Goal: Transaction & Acquisition: Purchase product/service

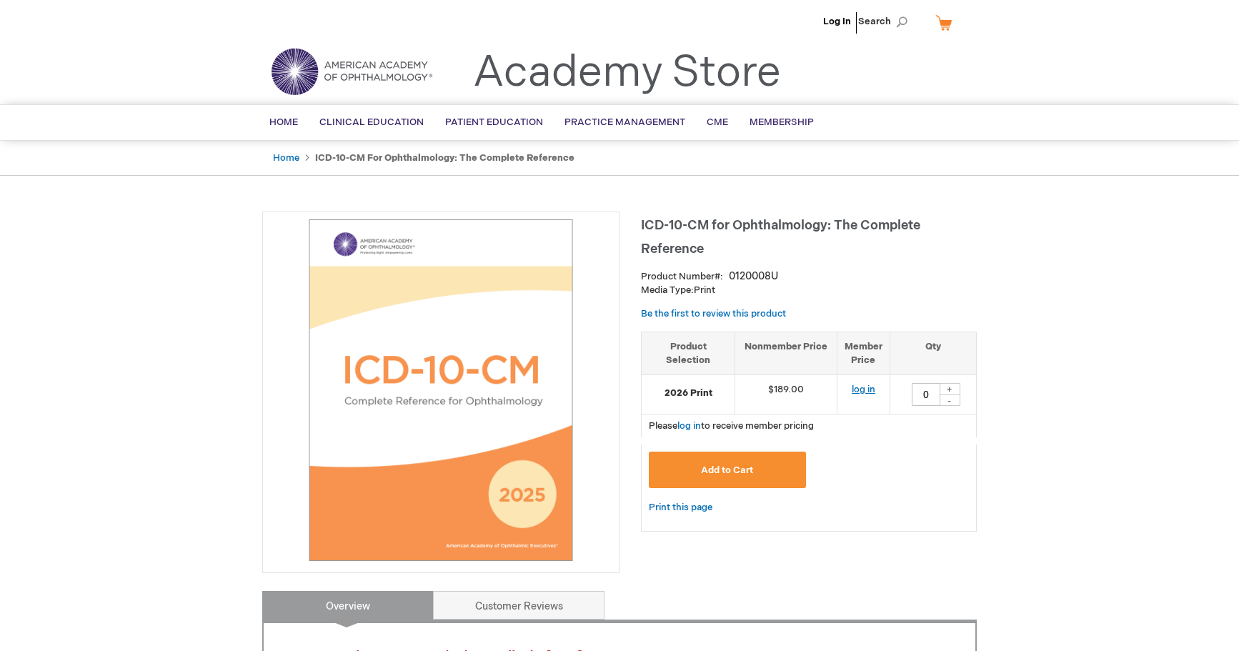
click at [860, 390] on link "log in" at bounding box center [864, 389] width 24 height 11
click at [733, 472] on span "Add to Cart" at bounding box center [727, 469] width 52 height 11
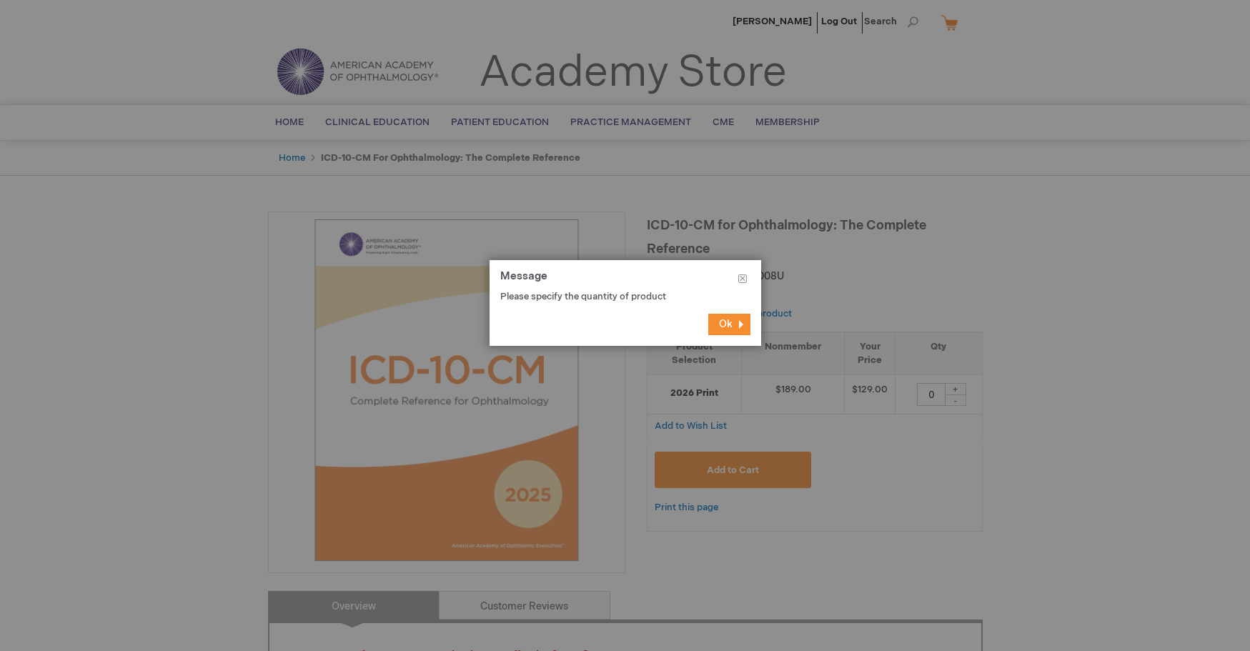
drag, startPoint x: 755, startPoint y: 332, endPoint x: 749, endPoint y: 322, distance: 12.5
click at [751, 324] on footer "Ok" at bounding box center [625, 324] width 272 height 43
click at [708, 310] on footer "Ok" at bounding box center [625, 324] width 272 height 43
click at [736, 324] on button "Ok" at bounding box center [729, 324] width 42 height 21
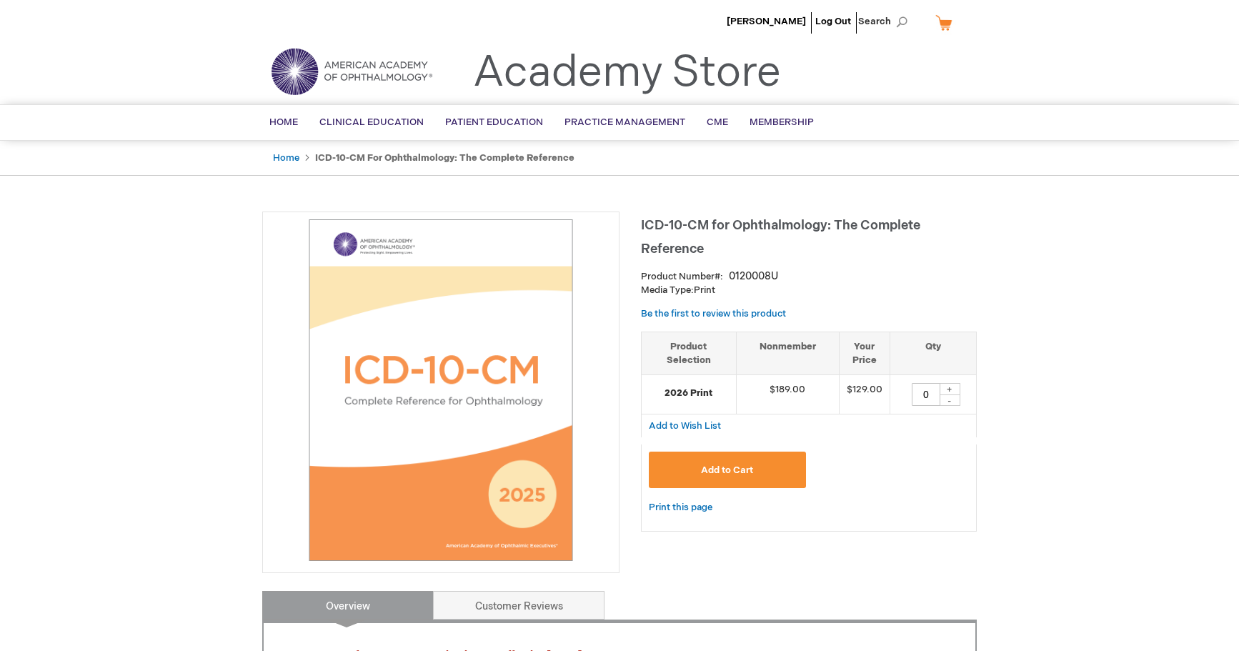
click at [948, 387] on div "+" at bounding box center [949, 389] width 21 height 12
type input "1"
click at [717, 464] on button "Add to Cart" at bounding box center [727, 470] width 157 height 36
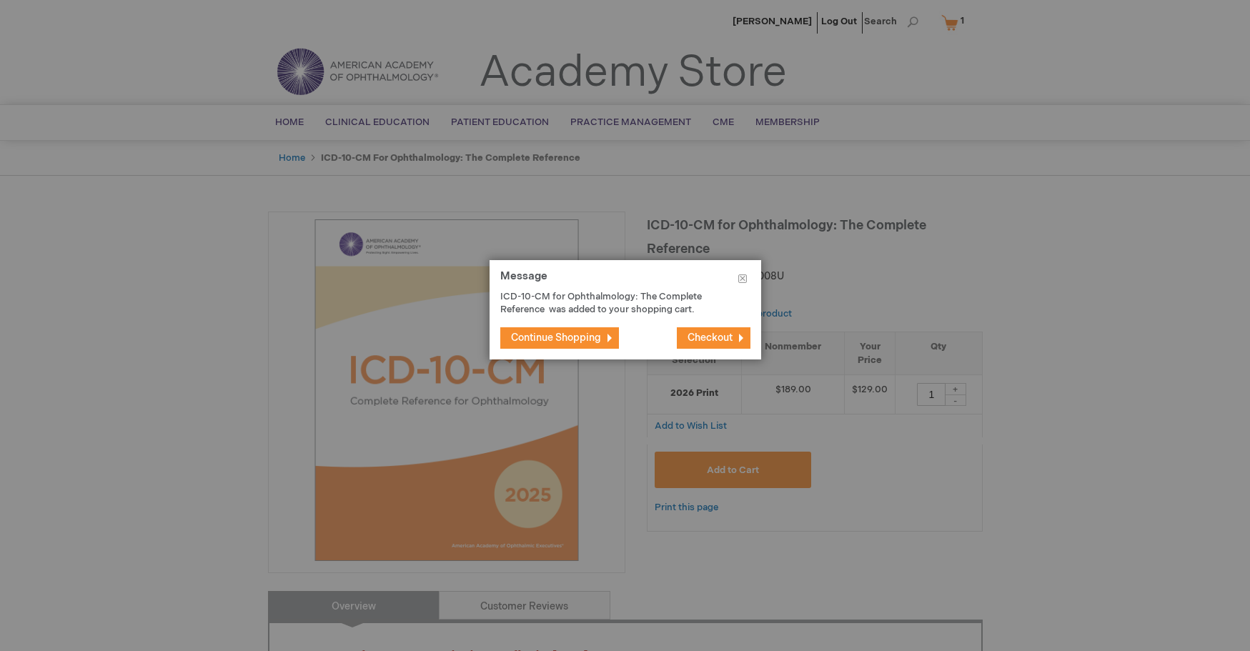
click at [533, 339] on span "Continue Shopping" at bounding box center [556, 338] width 90 height 12
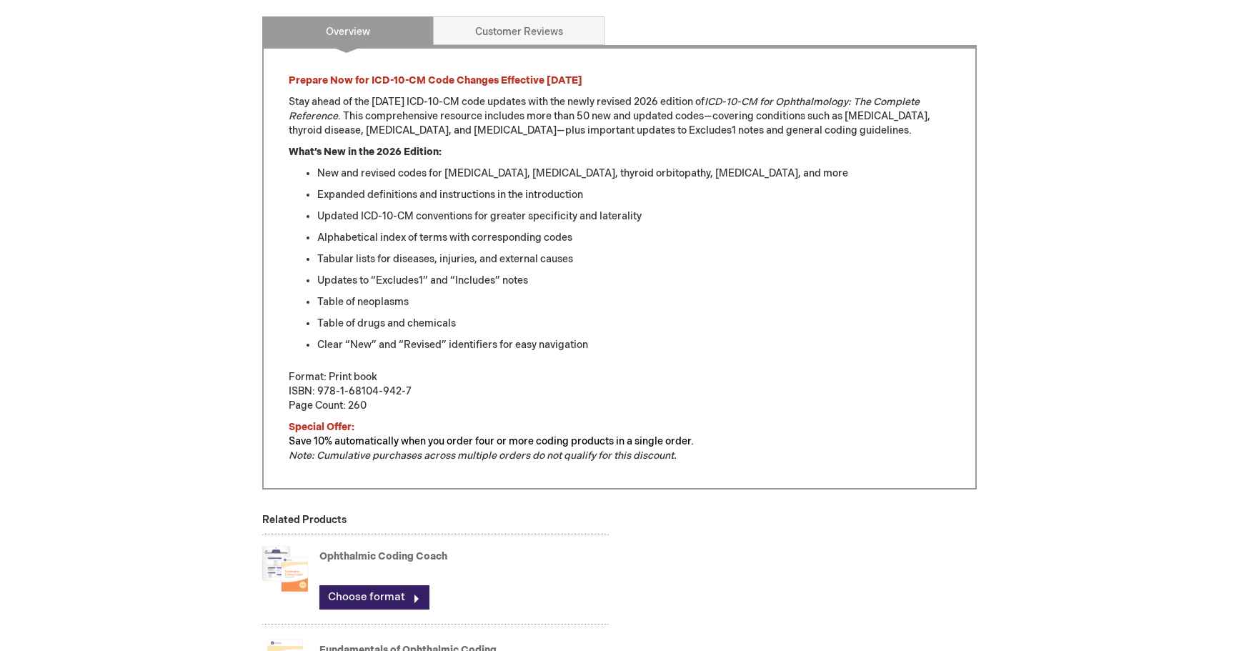
scroll to position [857, 0]
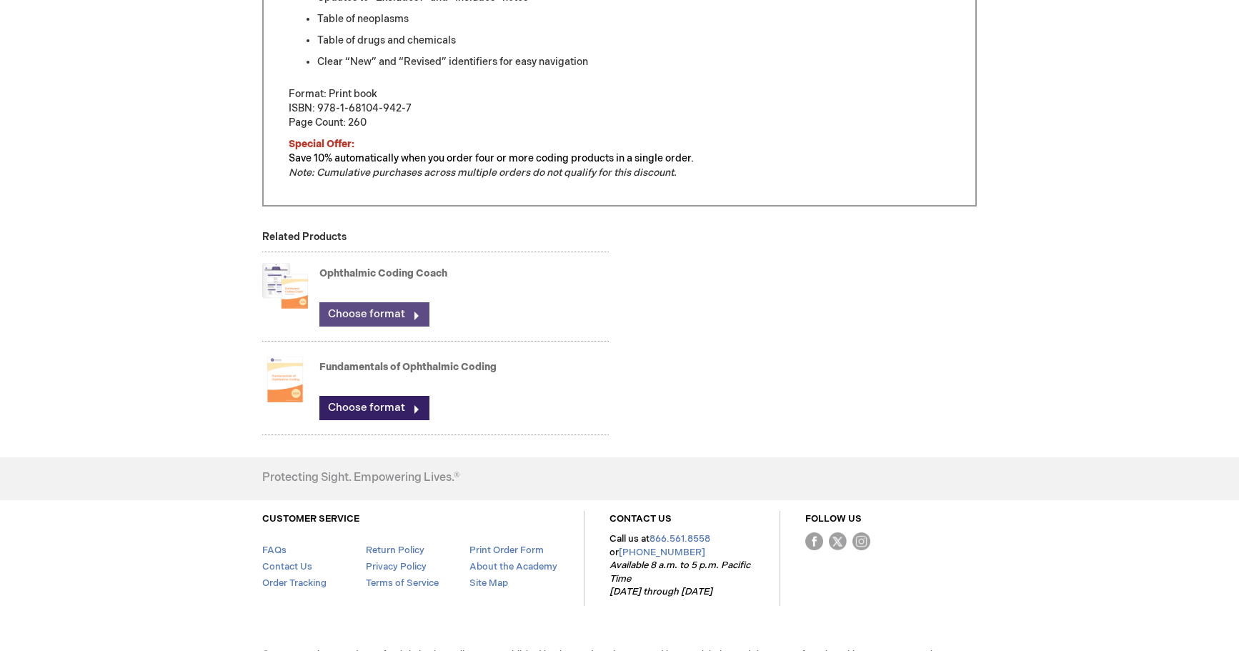
click at [354, 314] on link "Choose format" at bounding box center [374, 314] width 110 height 24
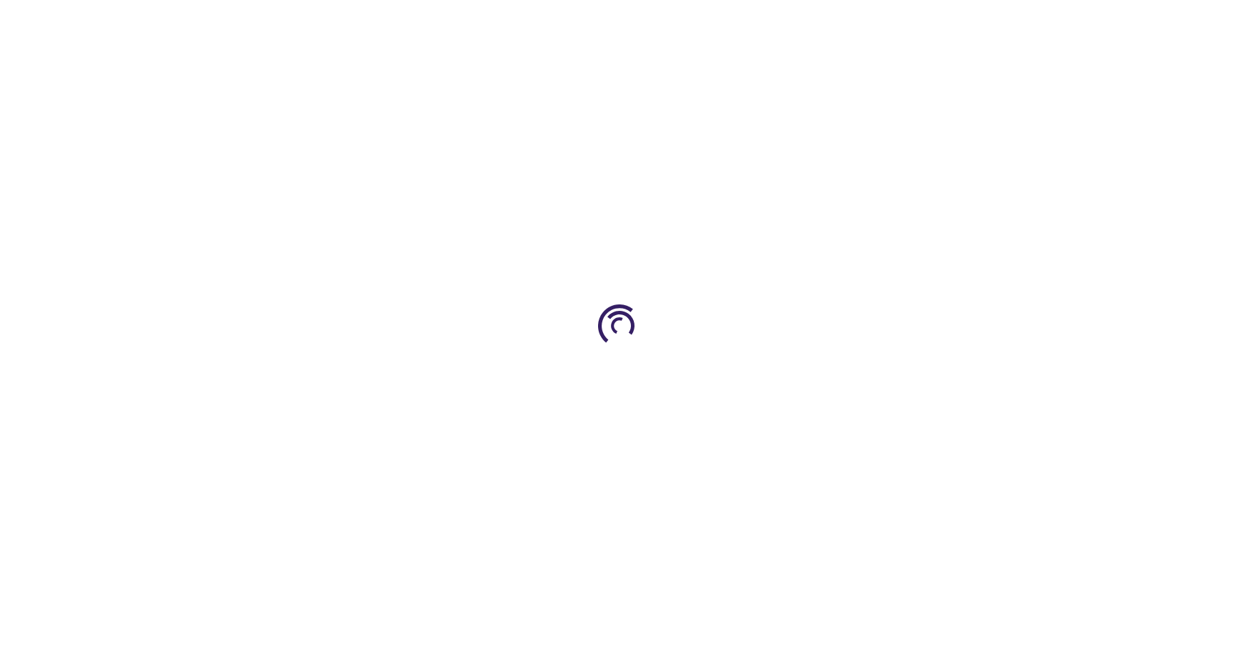
type input "0"
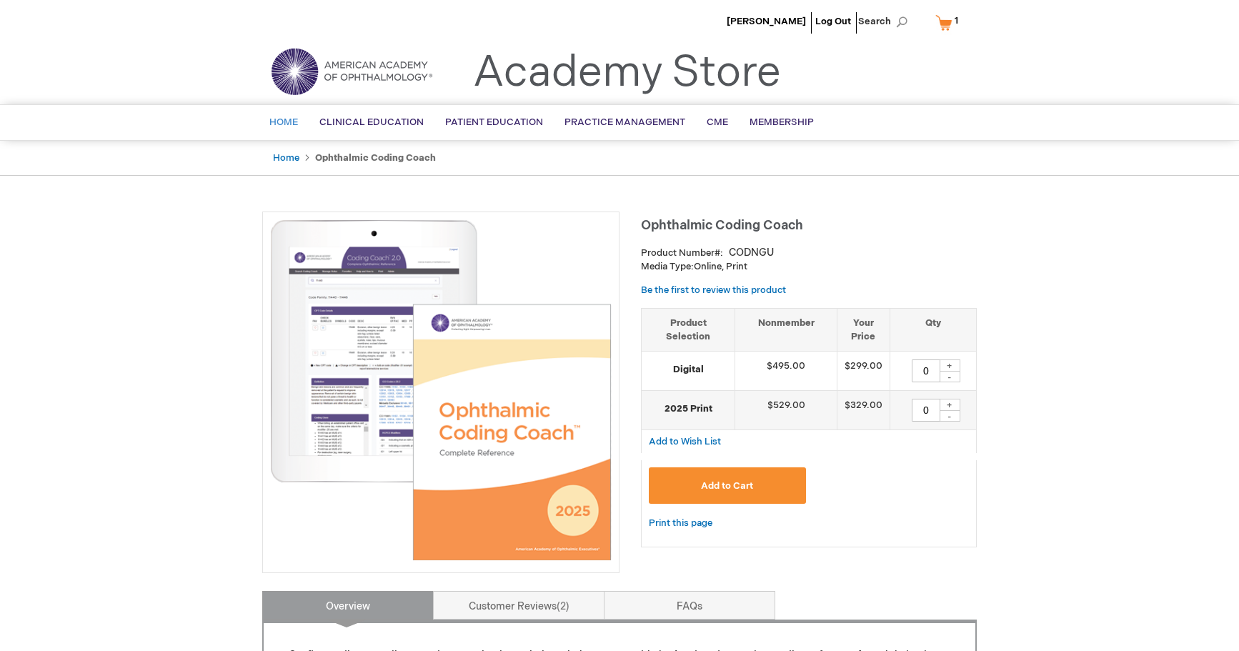
click at [275, 118] on span "Home" at bounding box center [283, 121] width 29 height 11
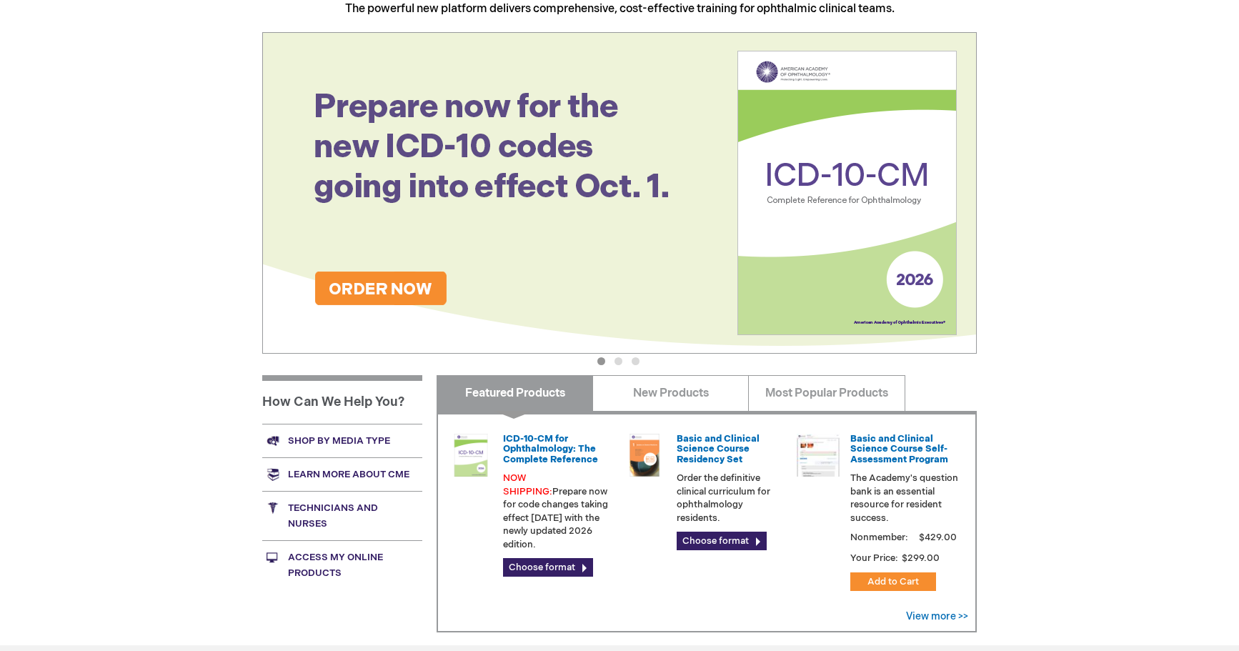
scroll to position [214, 0]
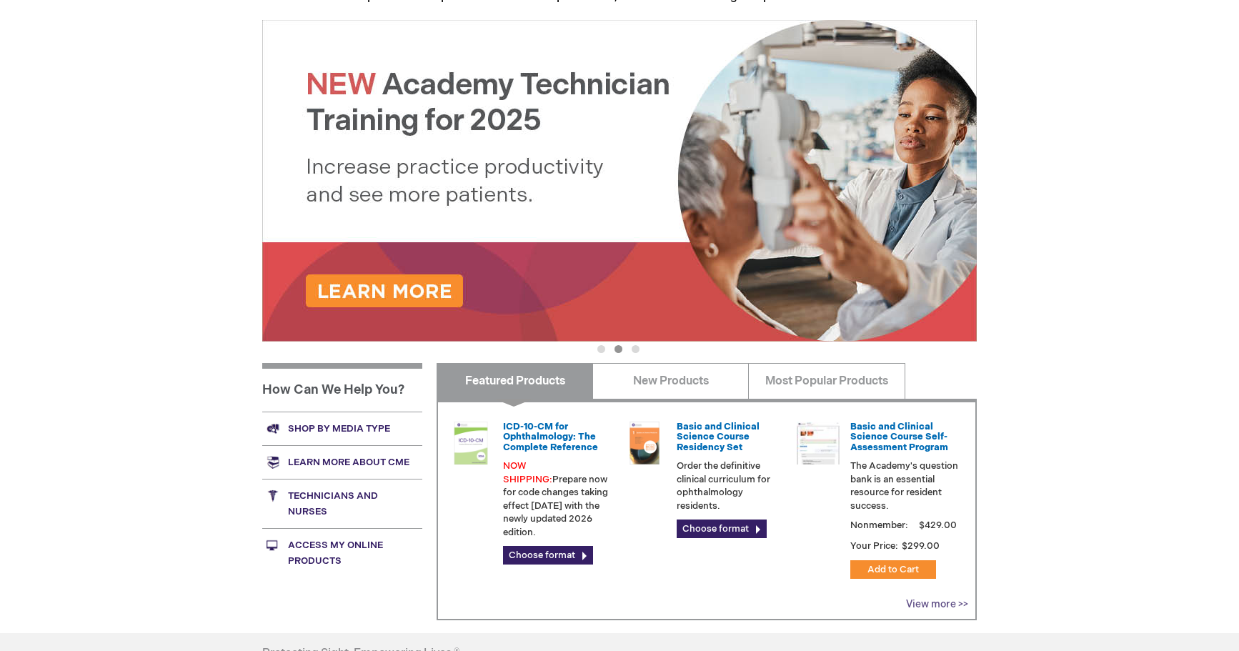
click at [958, 602] on link "View more >>" at bounding box center [937, 604] width 62 height 12
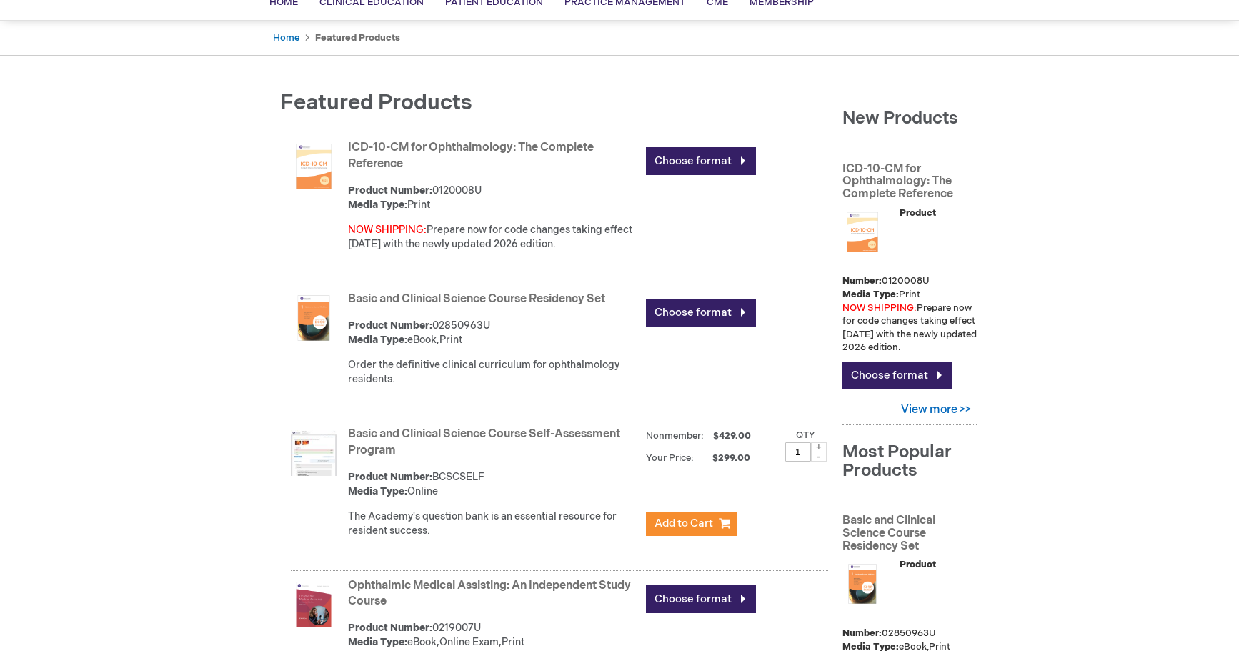
scroll to position [214, 0]
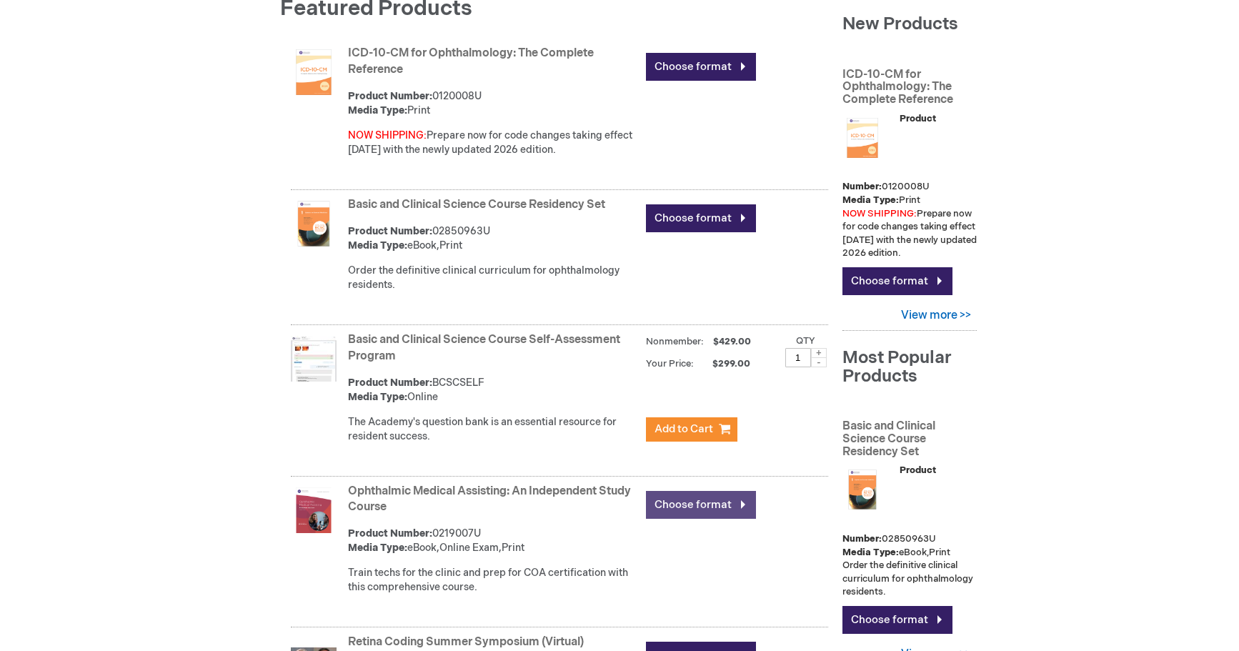
click at [690, 499] on link "Choose format" at bounding box center [701, 505] width 110 height 28
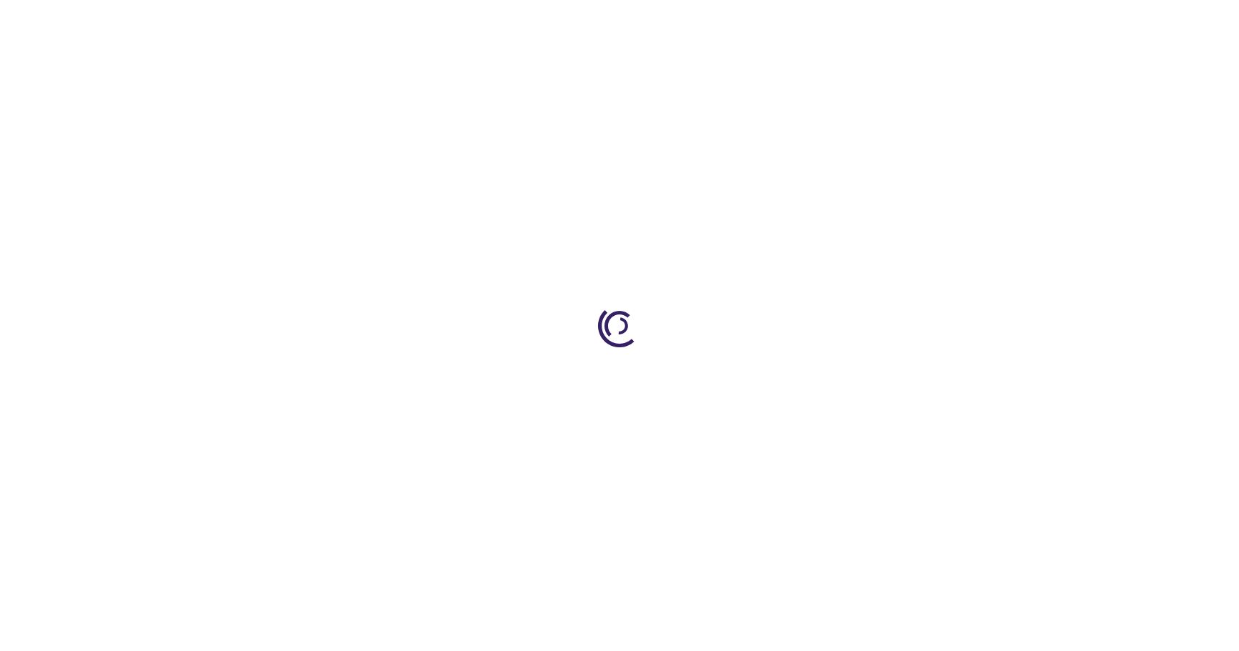
type input "0"
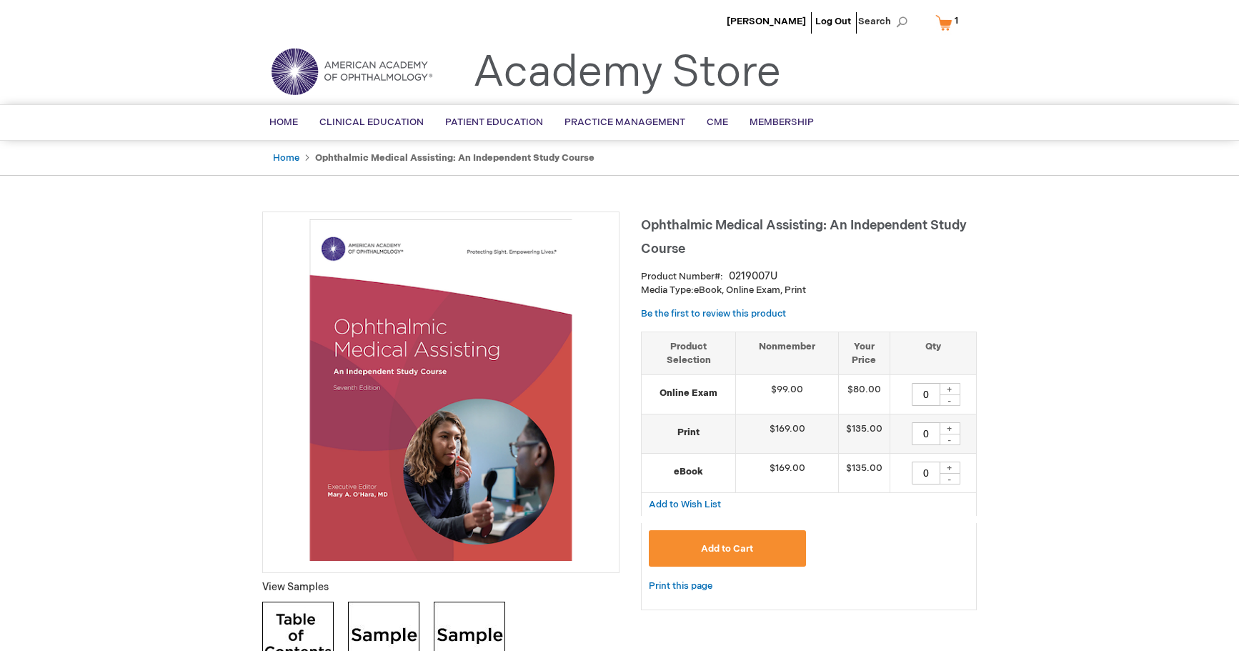
drag, startPoint x: 952, startPoint y: 427, endPoint x: 991, endPoint y: 494, distance: 77.8
click at [954, 427] on div "+" at bounding box center [949, 428] width 21 height 12
type input "1"
click at [725, 555] on button "Add to Cart" at bounding box center [727, 548] width 157 height 36
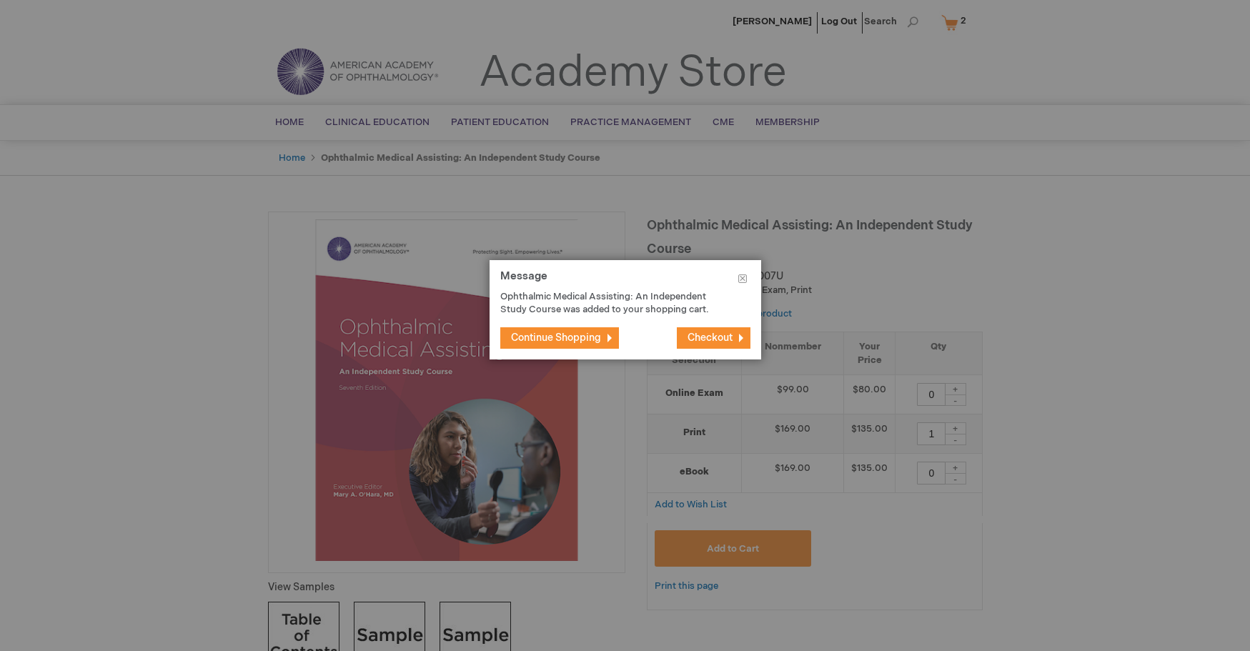
click at [559, 337] on span "Continue Shopping" at bounding box center [556, 338] width 90 height 12
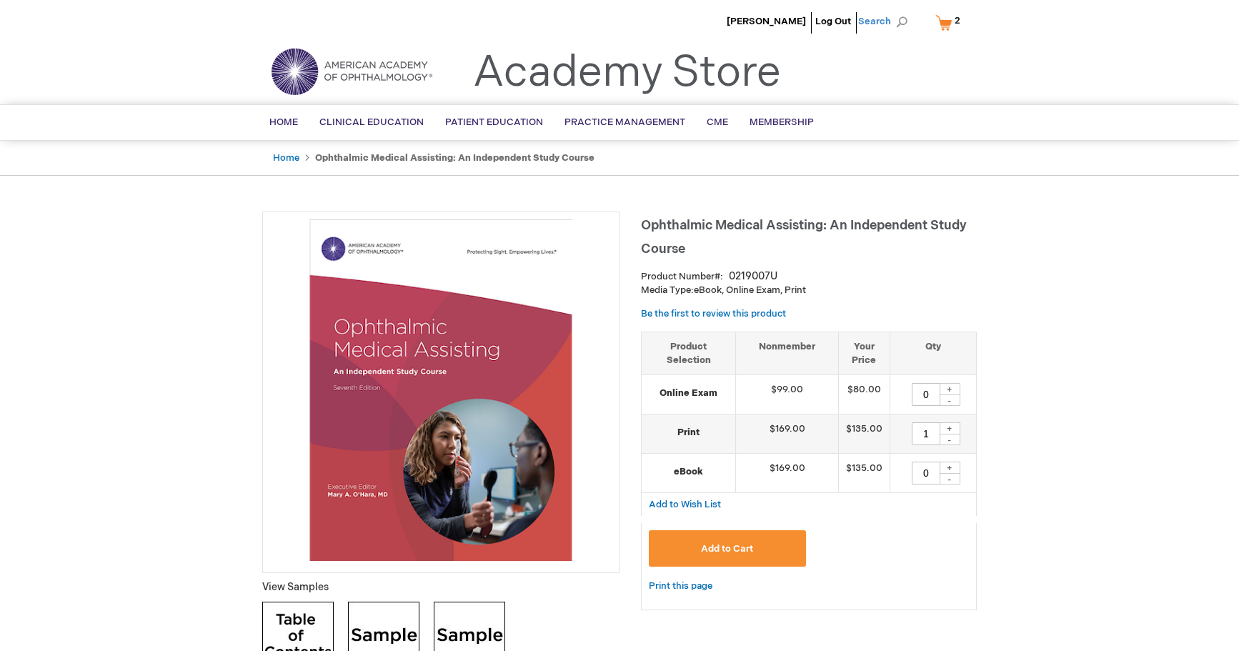
click at [886, 16] on span "Search" at bounding box center [885, 21] width 54 height 29
type input "coding coach 2026"
click at [896, 11] on button "Search" at bounding box center [901, 22] width 11 height 23
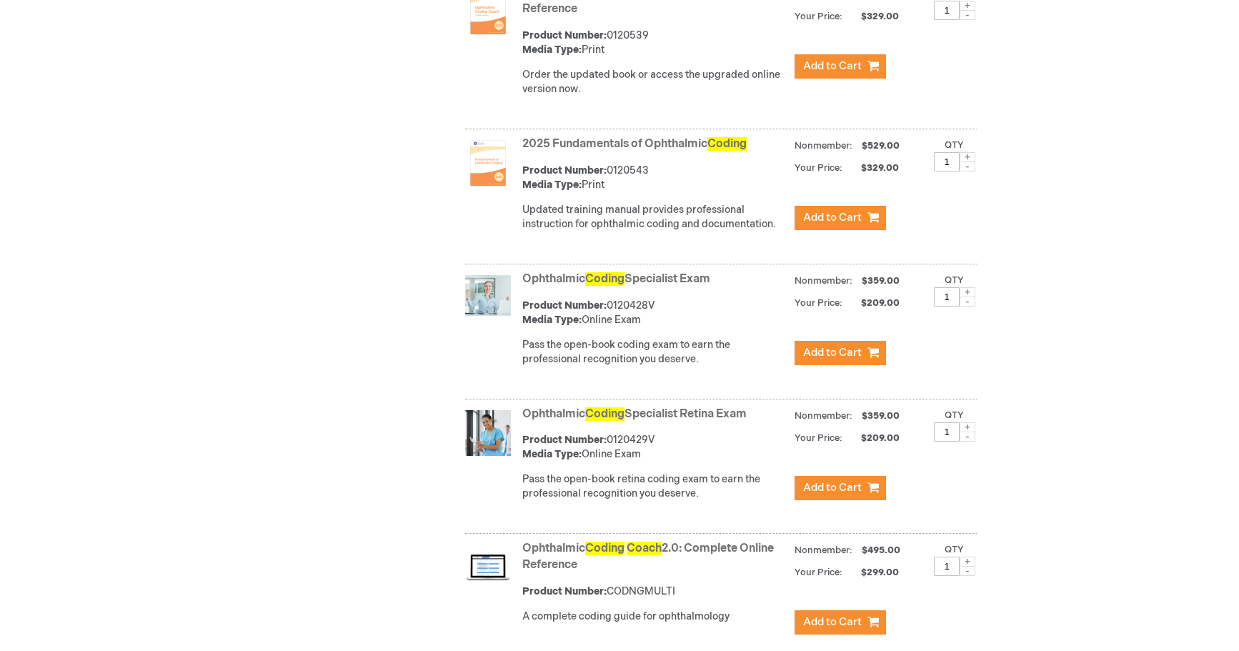
scroll to position [857, 0]
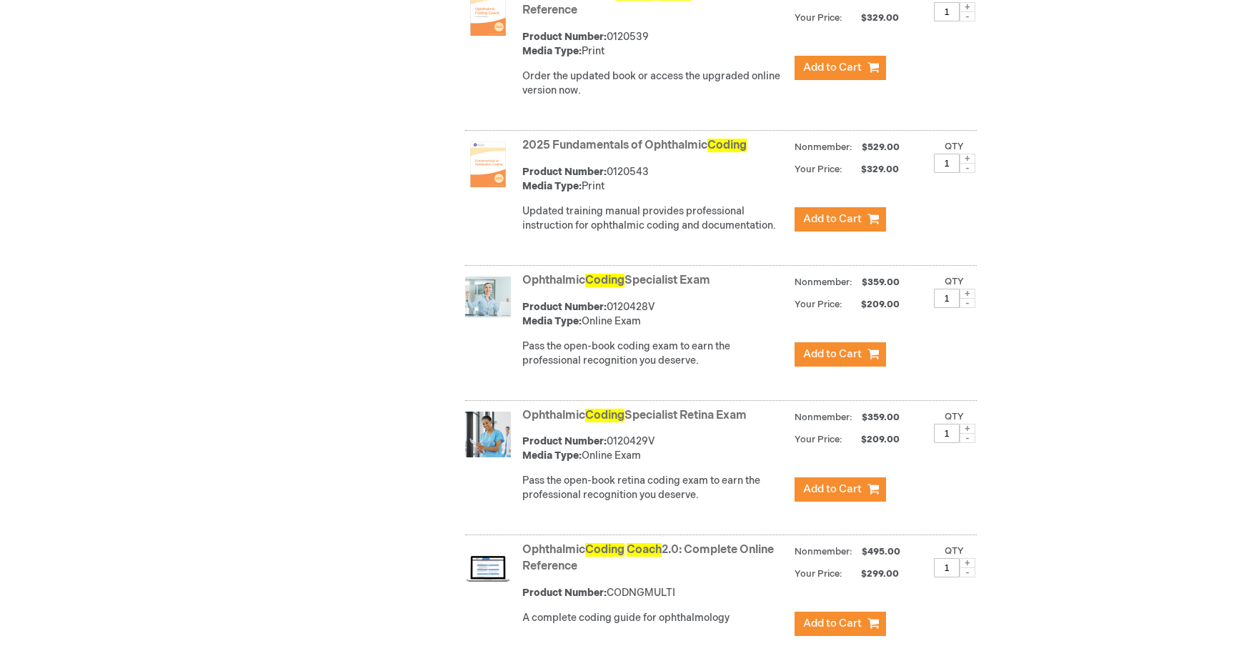
click at [479, 294] on img at bounding box center [488, 300] width 46 height 46
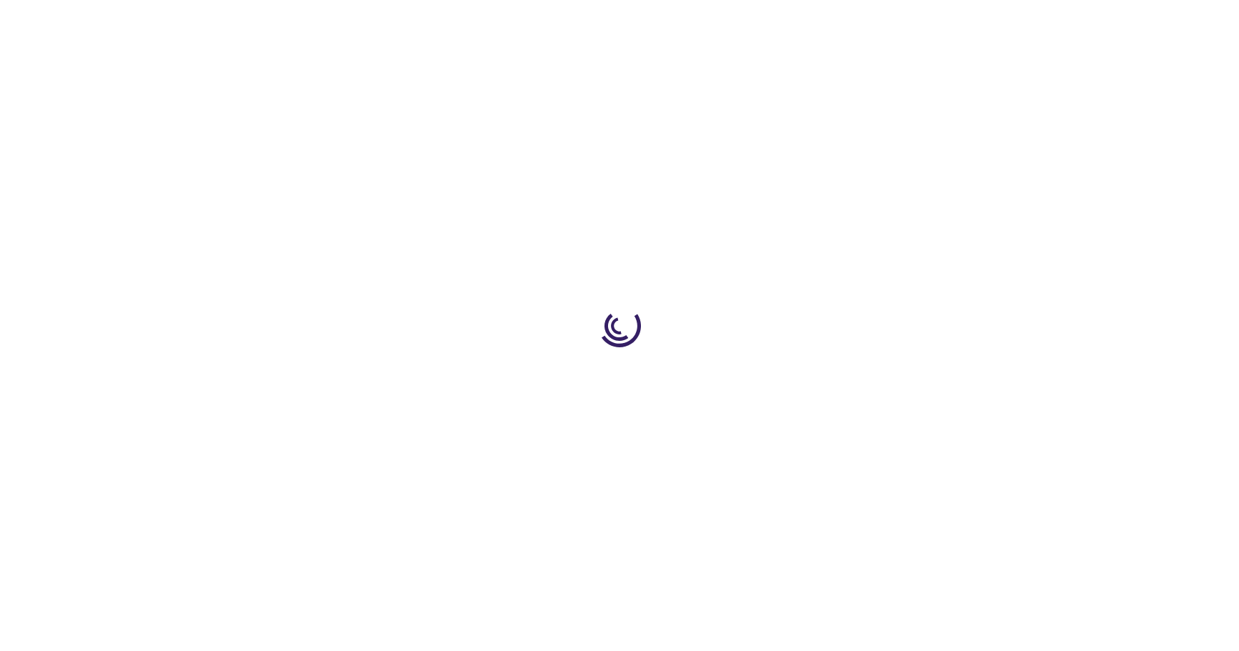
type input "1"
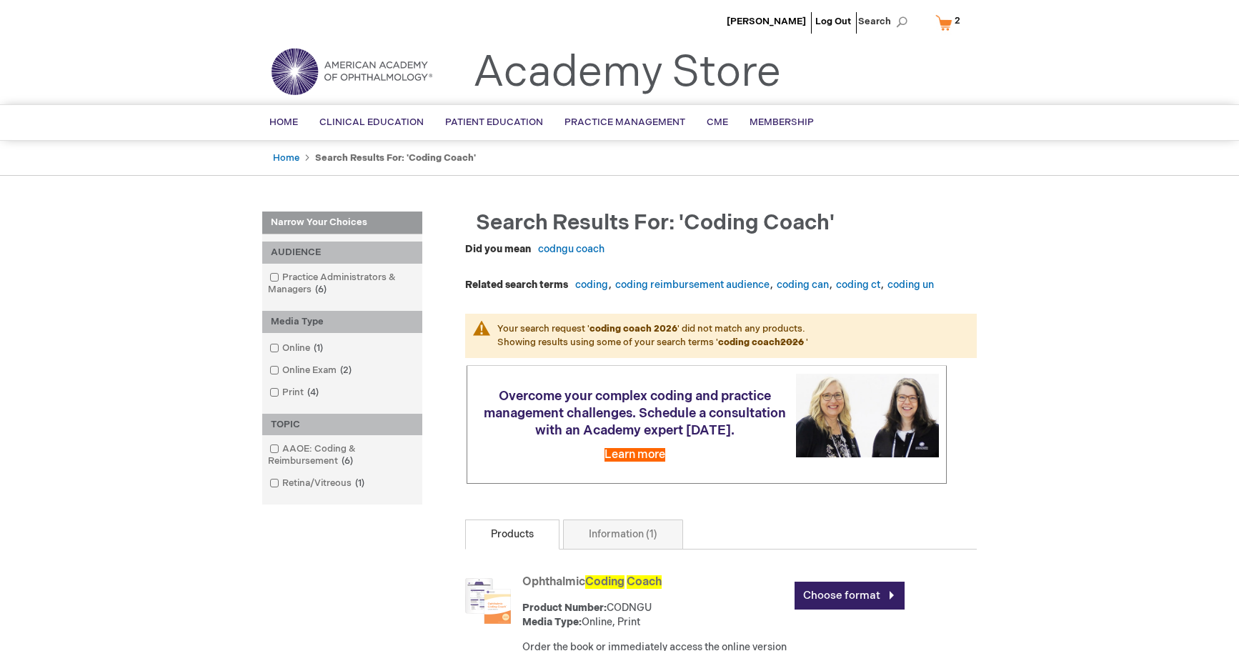
click at [948, 17] on link "My Cart 2 2 items" at bounding box center [951, 22] width 37 height 25
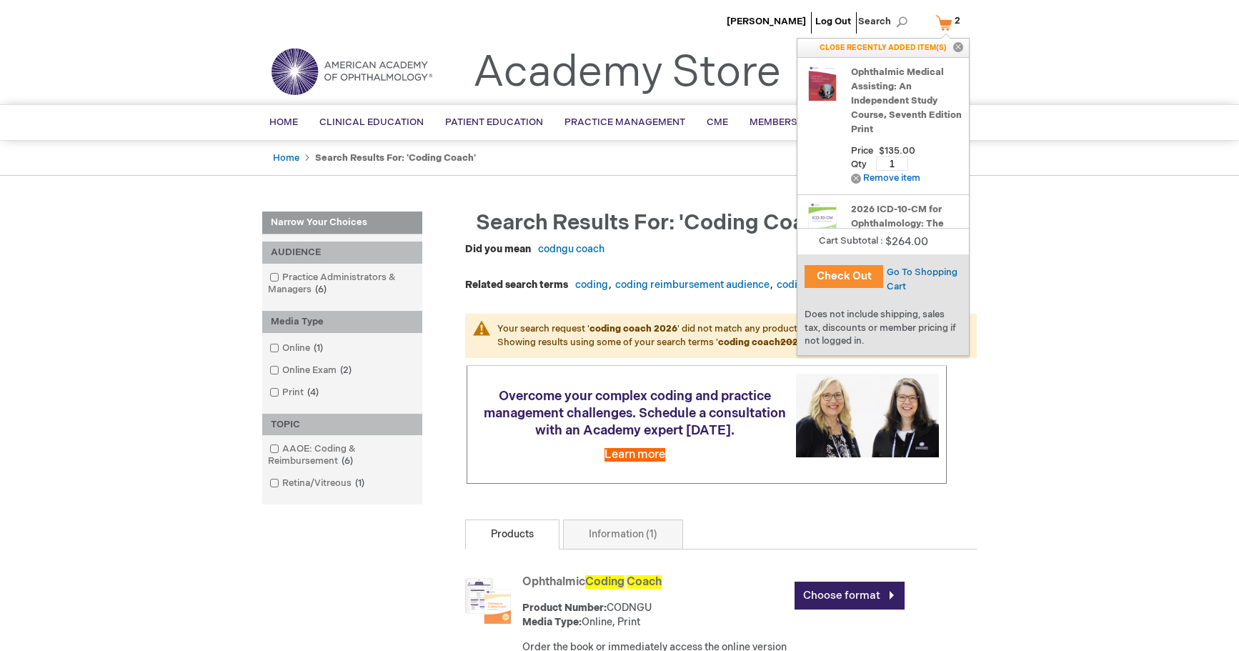
click at [839, 272] on button "Check Out" at bounding box center [844, 276] width 79 height 23
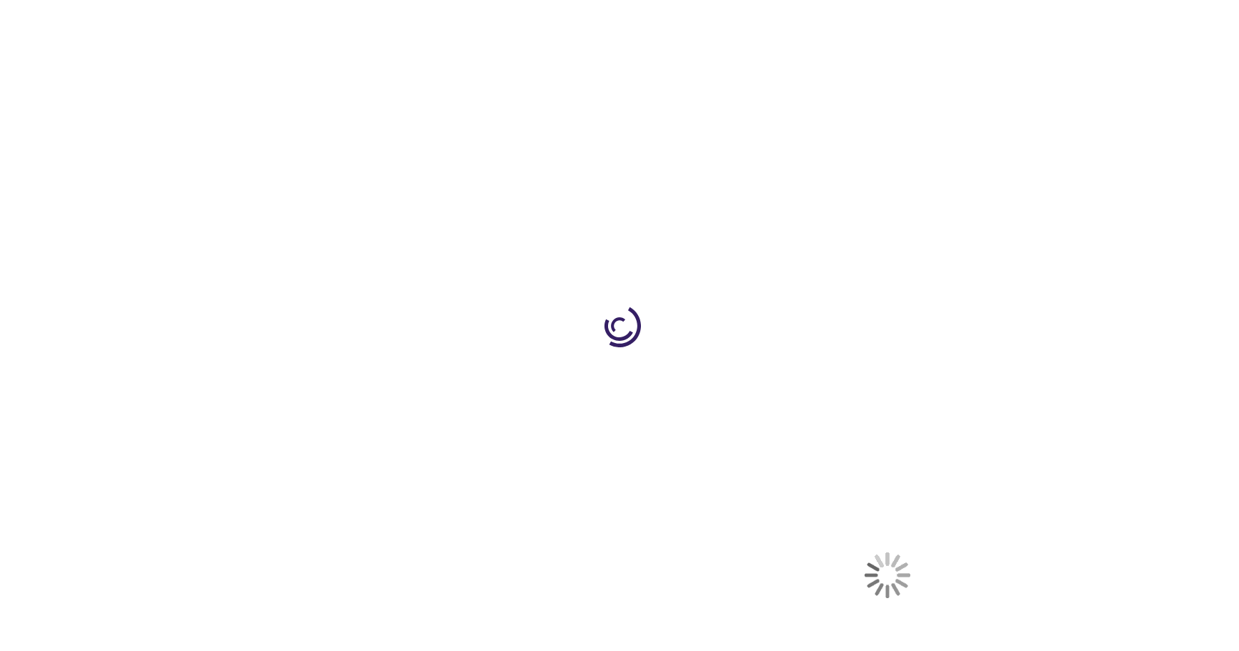
select select "US"
select select "47"
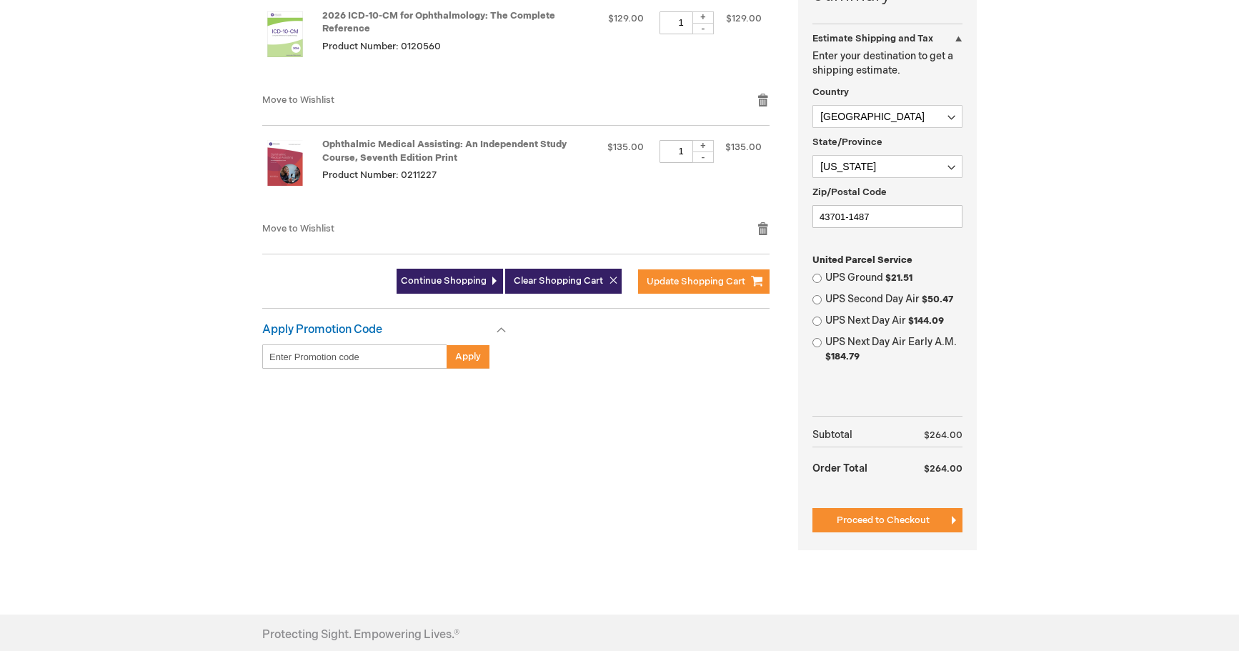
scroll to position [500, 0]
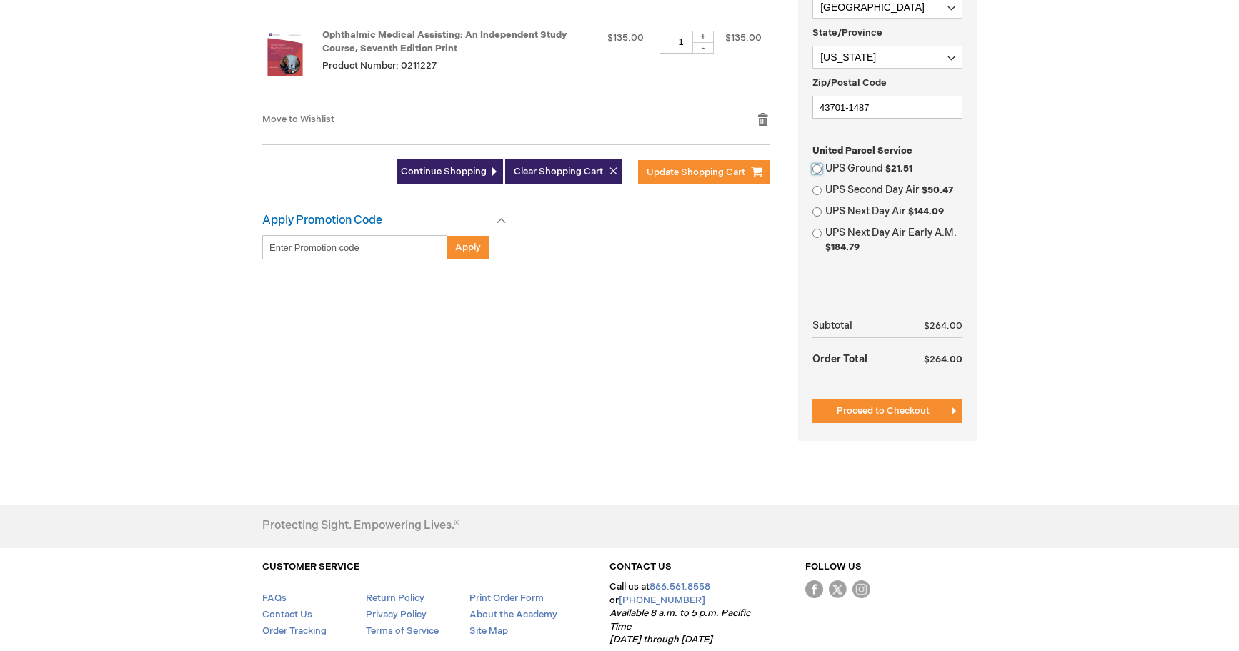
click at [815, 166] on input "UPS Ground $21.51" at bounding box center [816, 168] width 9 height 9
radio input "true"
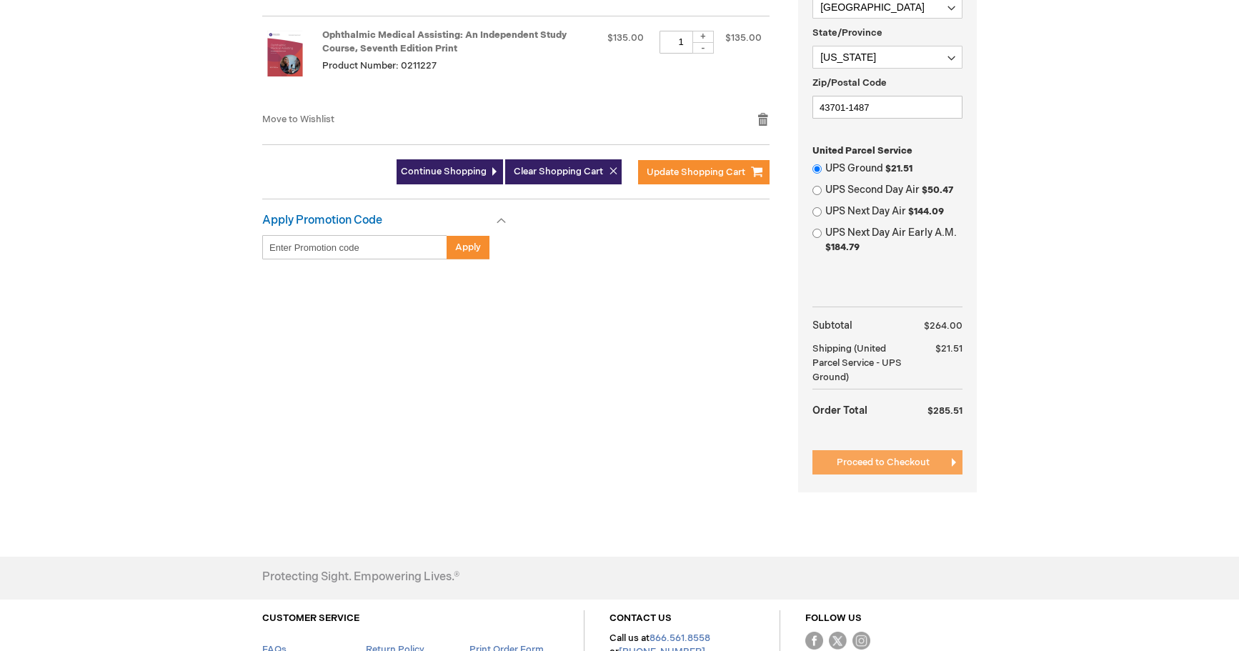
click at [870, 462] on span "Proceed to Checkout" at bounding box center [883, 462] width 93 height 11
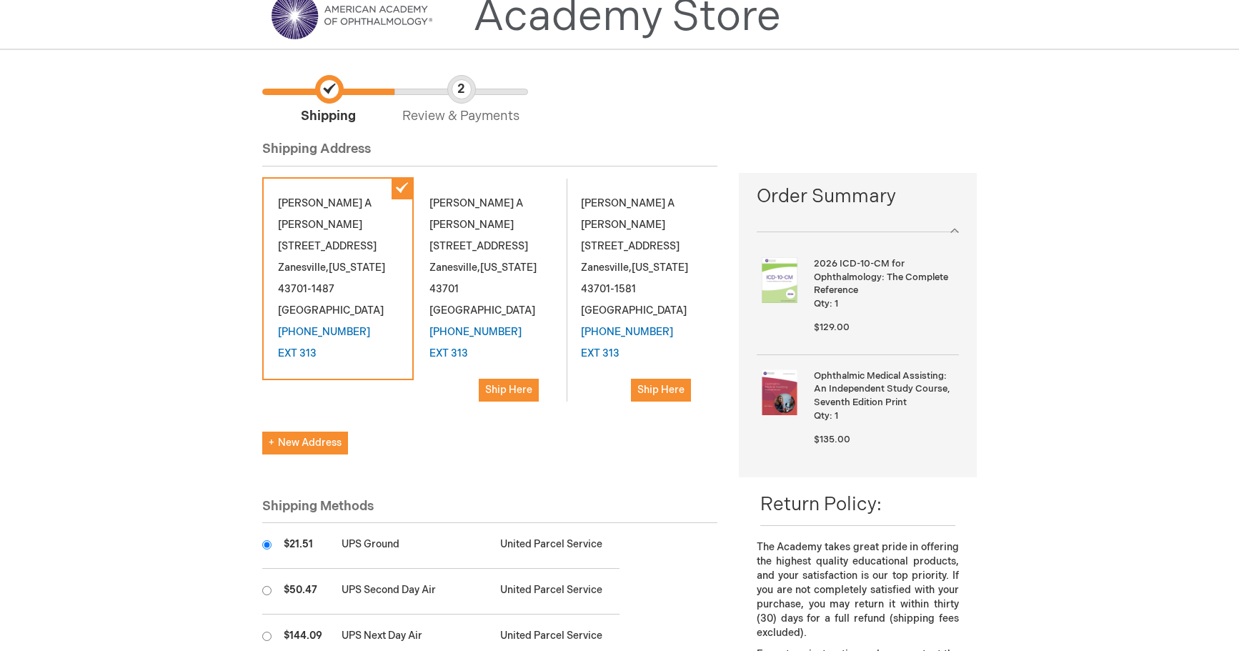
scroll to position [214, 0]
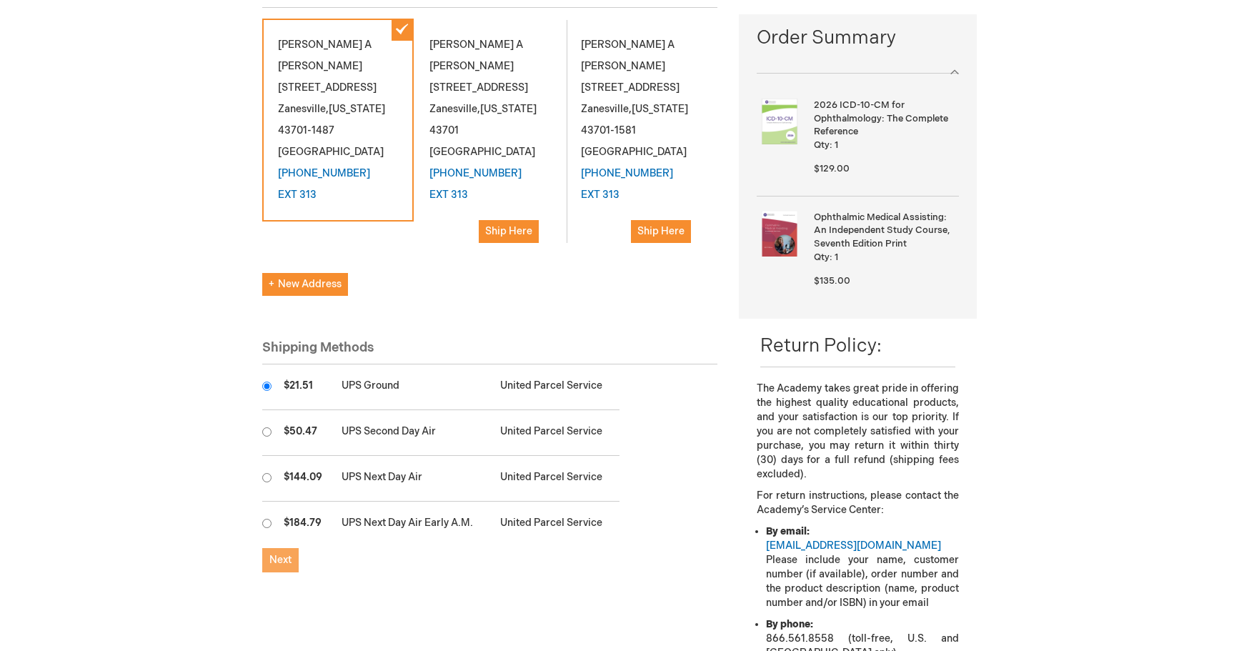
click at [271, 564] on span "Next" at bounding box center [280, 560] width 22 height 12
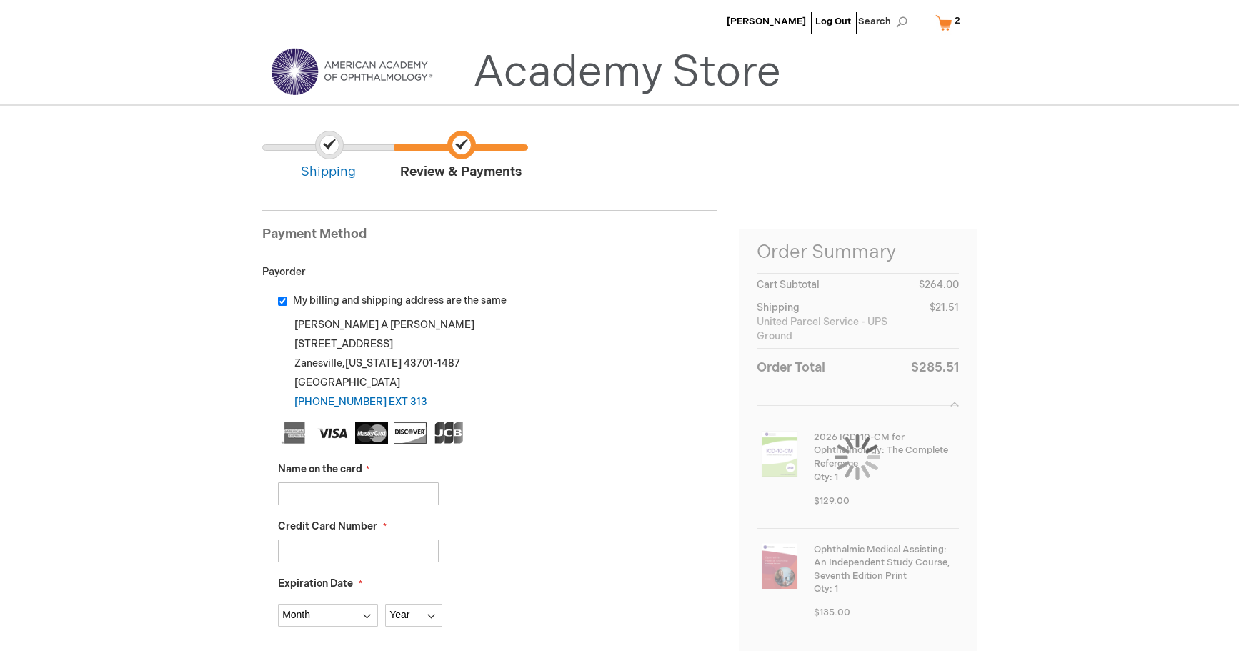
click at [399, 493] on input "Name on the card" at bounding box center [358, 493] width 161 height 23
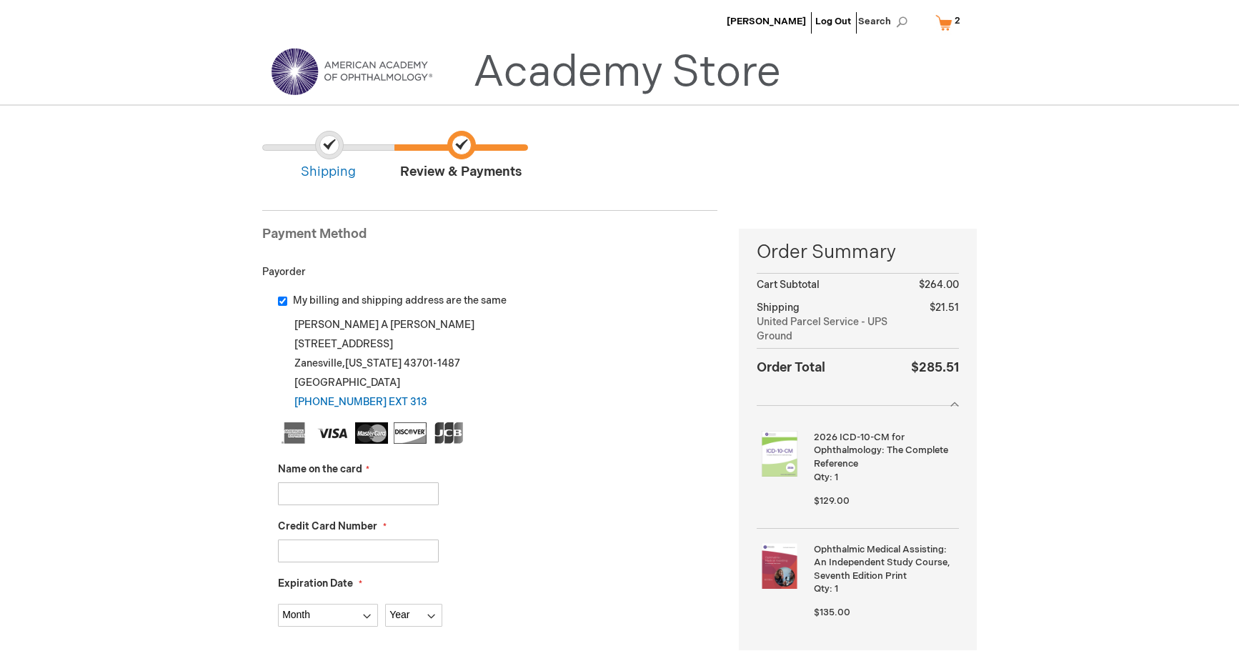
type input "[PERSON_NAME]"
click at [339, 545] on input "Credit Card Number" at bounding box center [358, 551] width 161 height 23
type input "371557685271058"
click at [337, 607] on select "Month 01 - January 02 - February 03 - March 04 - April 05 - May 06 - June 07 - …" at bounding box center [328, 615] width 100 height 23
select select "7"
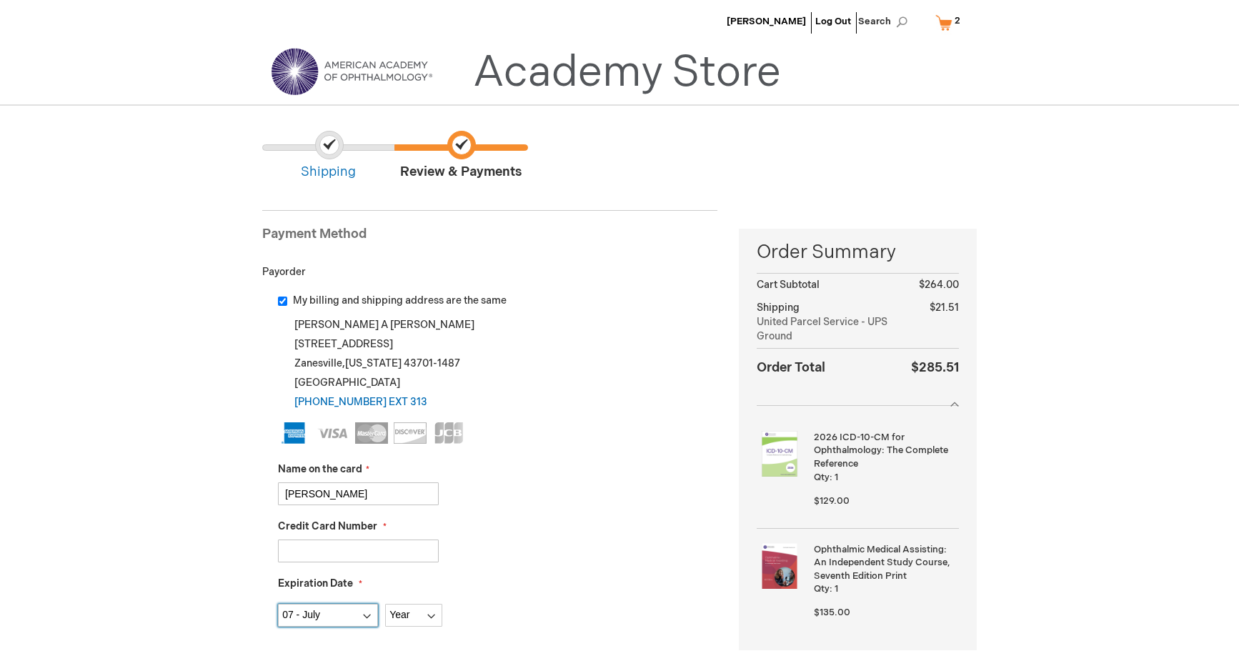
click at [278, 604] on select "Month 01 - January 02 - February 03 - March 04 - April 05 - May 06 - June 07 - …" at bounding box center [328, 615] width 100 height 23
click at [410, 622] on select "Year 2025 2026 2027 2028 2029 2030 2031 2032 2033 2034 2035" at bounding box center [413, 615] width 57 height 23
select select "2029"
click at [385, 604] on select "Year 2025 2026 2027 2028 2029 2030 2031 2032 2033 2034 2035" at bounding box center [413, 615] width 57 height 23
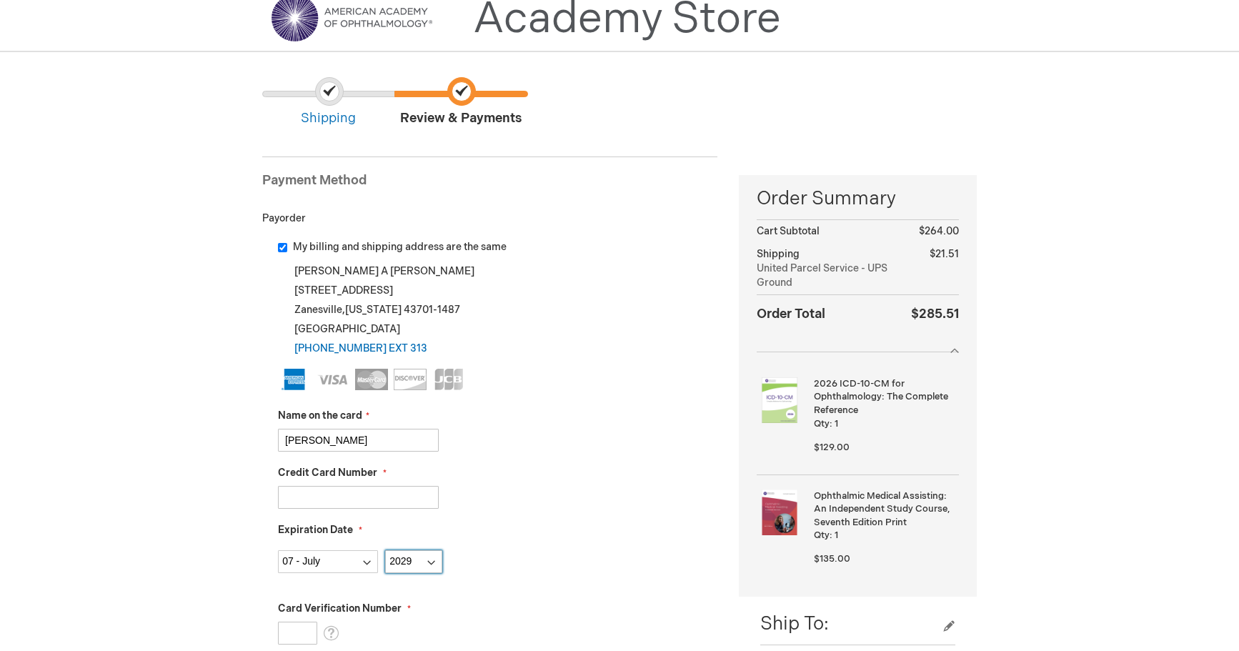
scroll to position [214, 0]
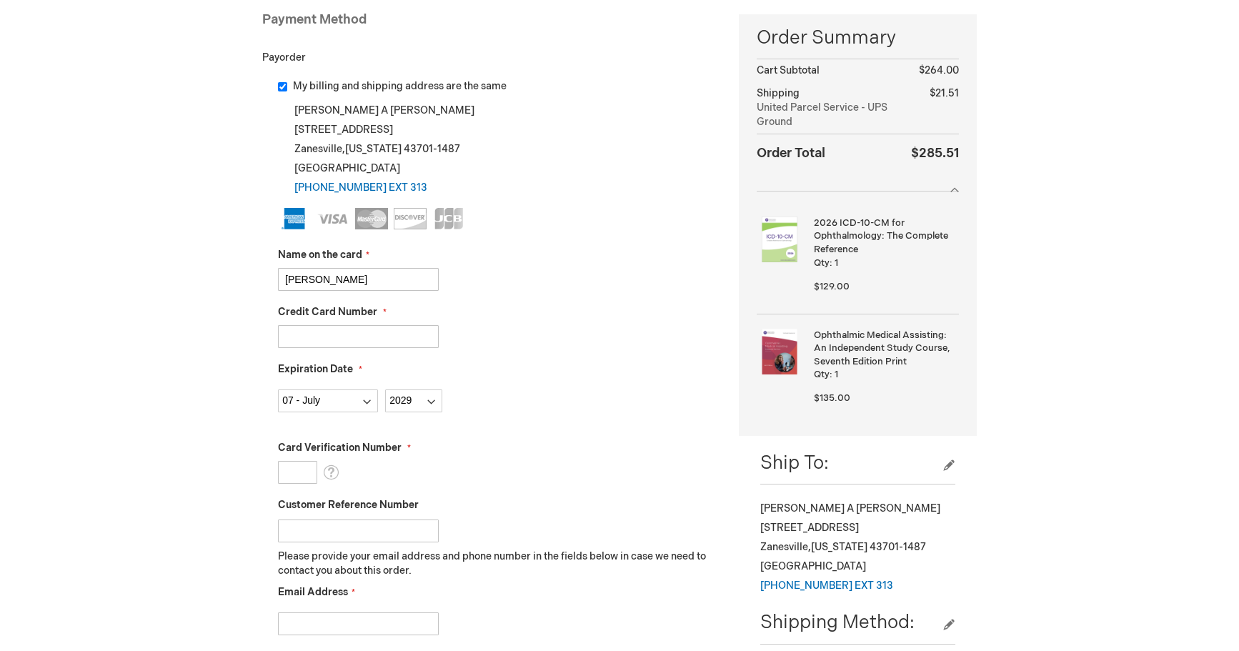
click at [292, 469] on input "Card Verification Number" at bounding box center [297, 472] width 39 height 23
type input "8147"
click at [324, 530] on input "Customer Reference Number" at bounding box center [358, 530] width 161 height 23
type input "AD 2935"
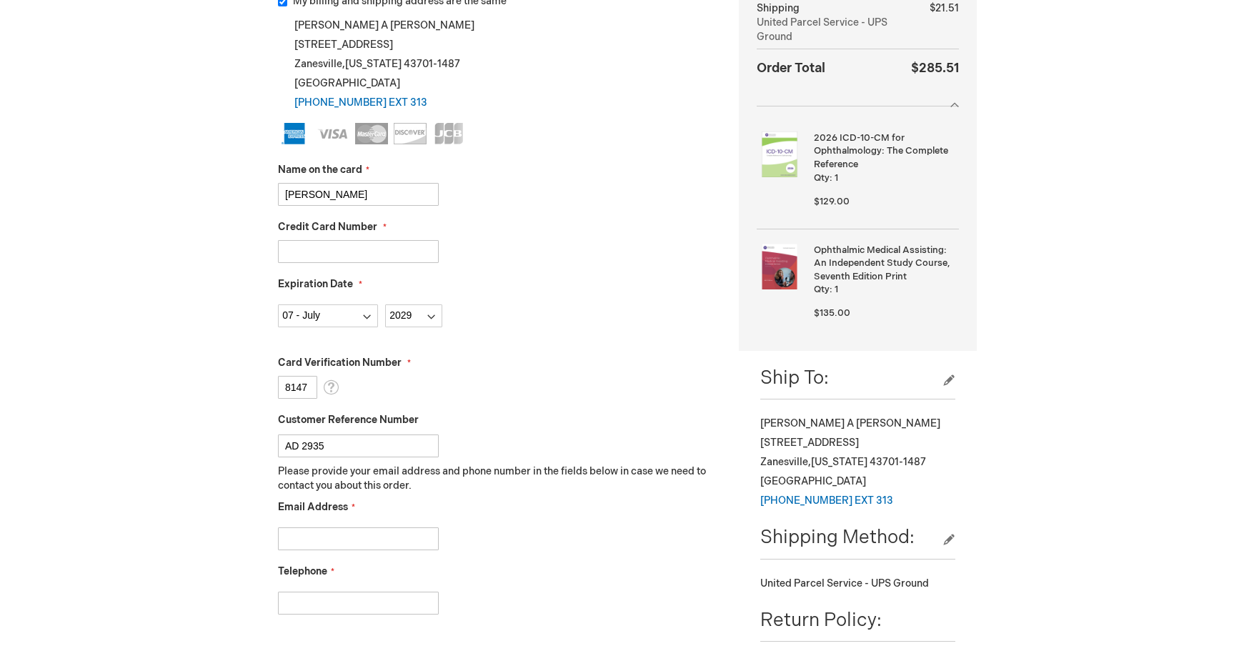
scroll to position [429, 0]
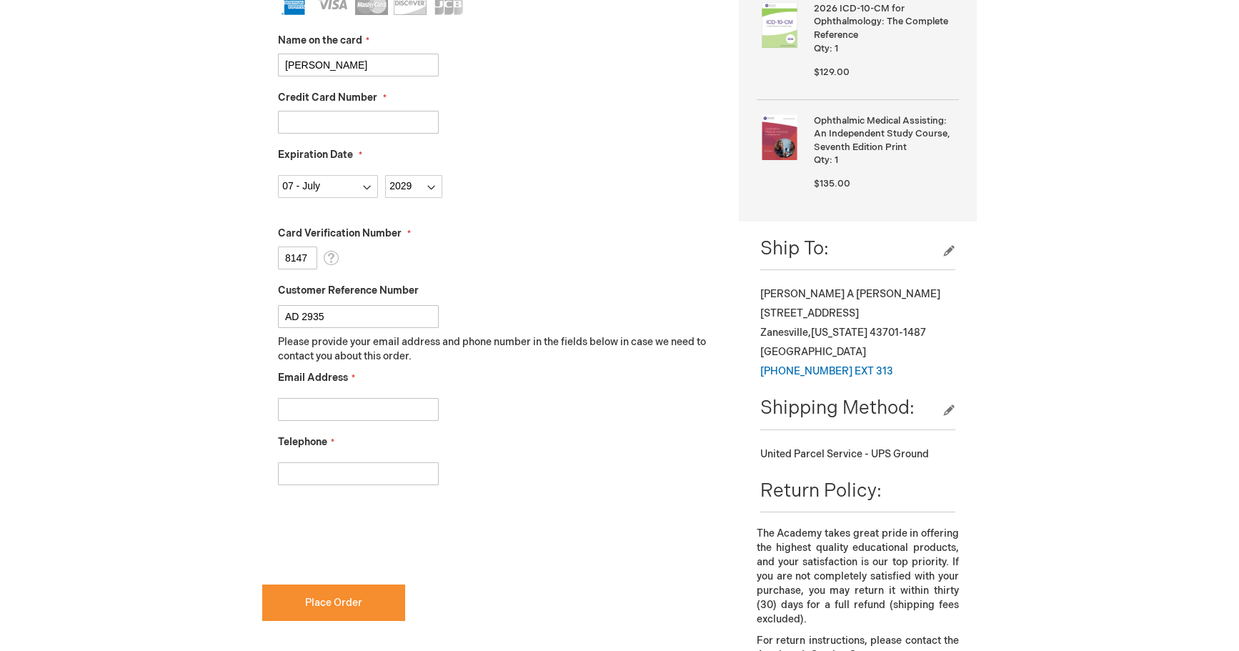
click at [343, 404] on input "Email Address" at bounding box center [358, 409] width 161 height 23
type input "Angie.Dean@zanesvilleeyes.com"
type input "7404541216"
checkbox input "true"
click at [327, 609] on button "Place Order" at bounding box center [333, 603] width 143 height 36
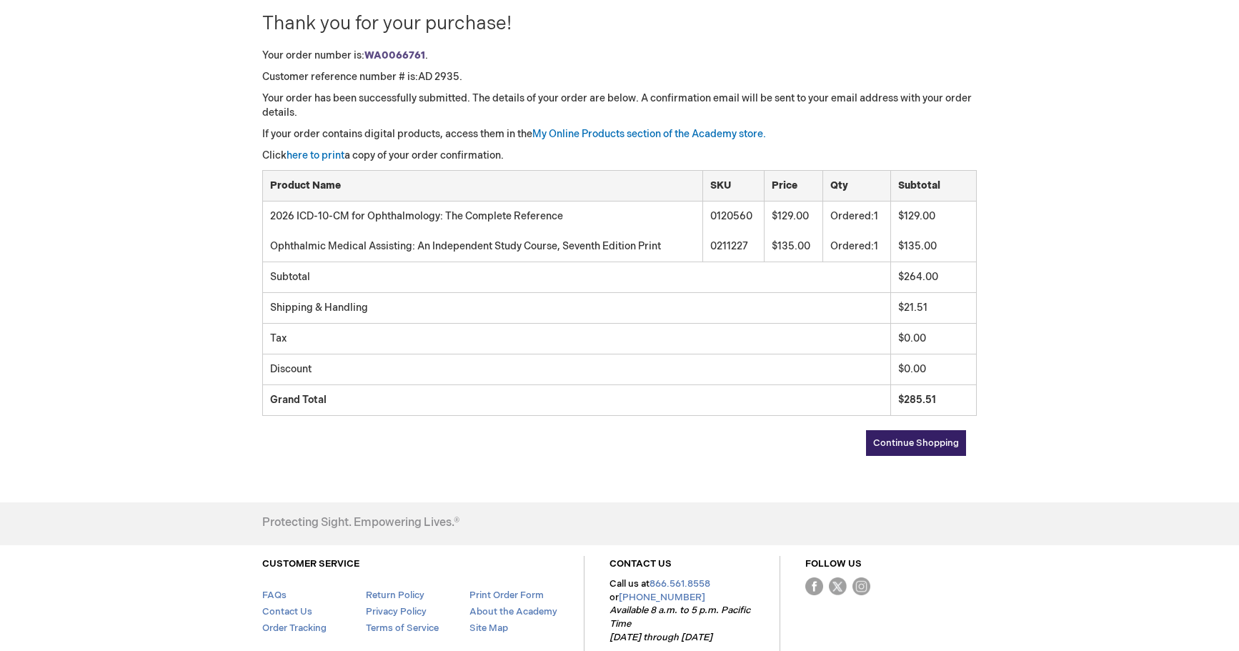
scroll to position [56, 0]
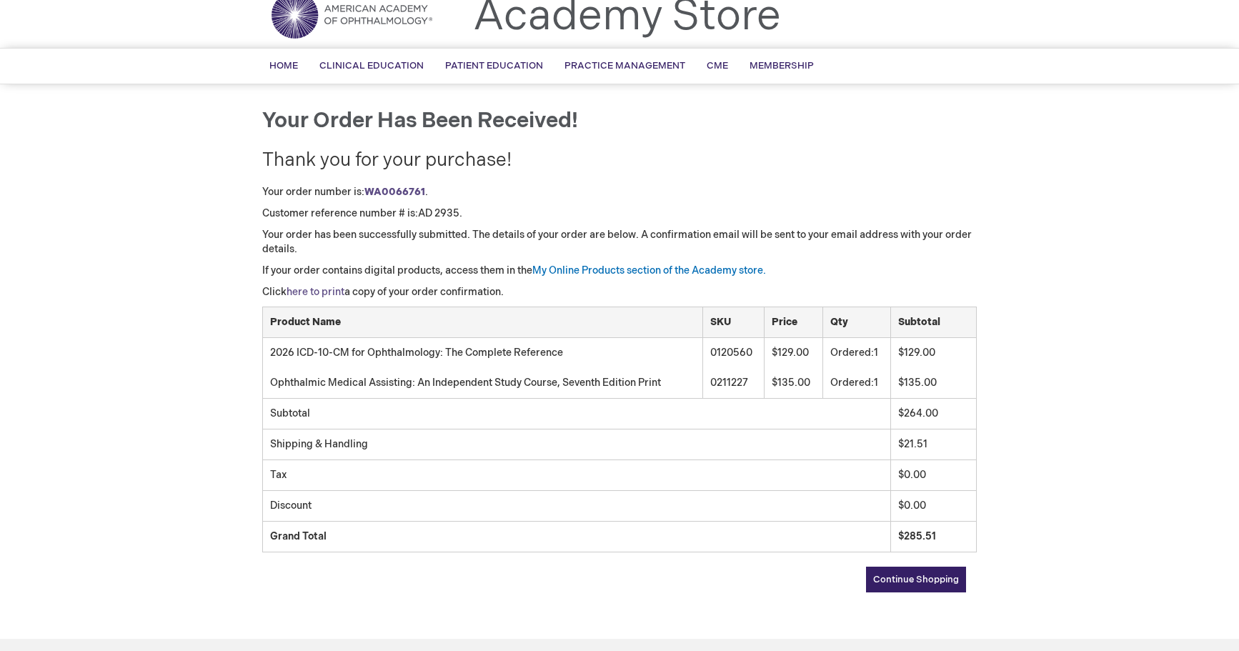
click at [324, 292] on link "here to print" at bounding box center [316, 292] width 58 height 12
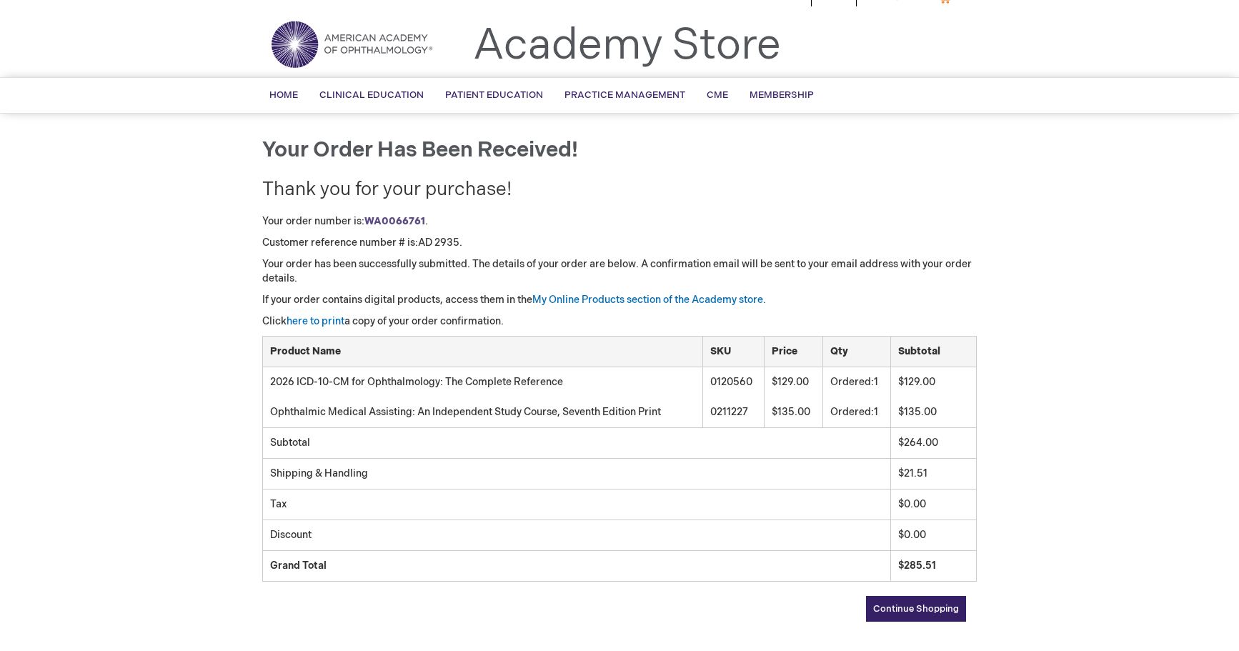
scroll to position [0, 0]
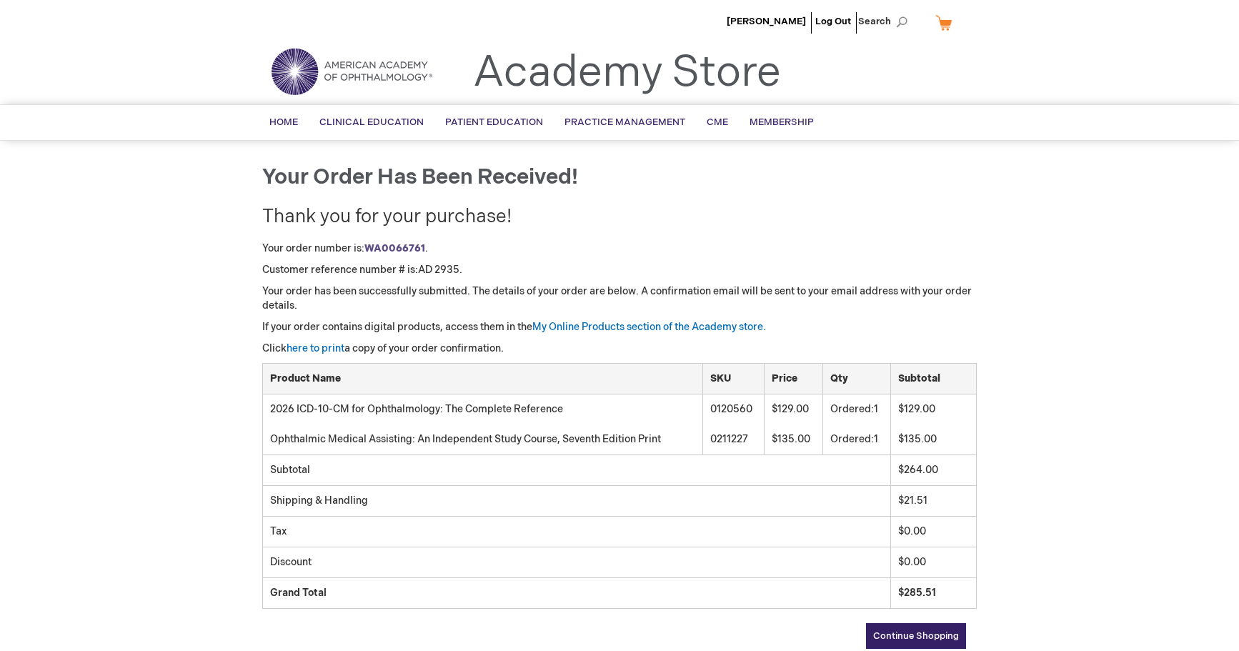
click at [831, 15] on li "Log Out" at bounding box center [833, 21] width 43 height 43
click at [837, 22] on link "Log Out" at bounding box center [833, 21] width 36 height 11
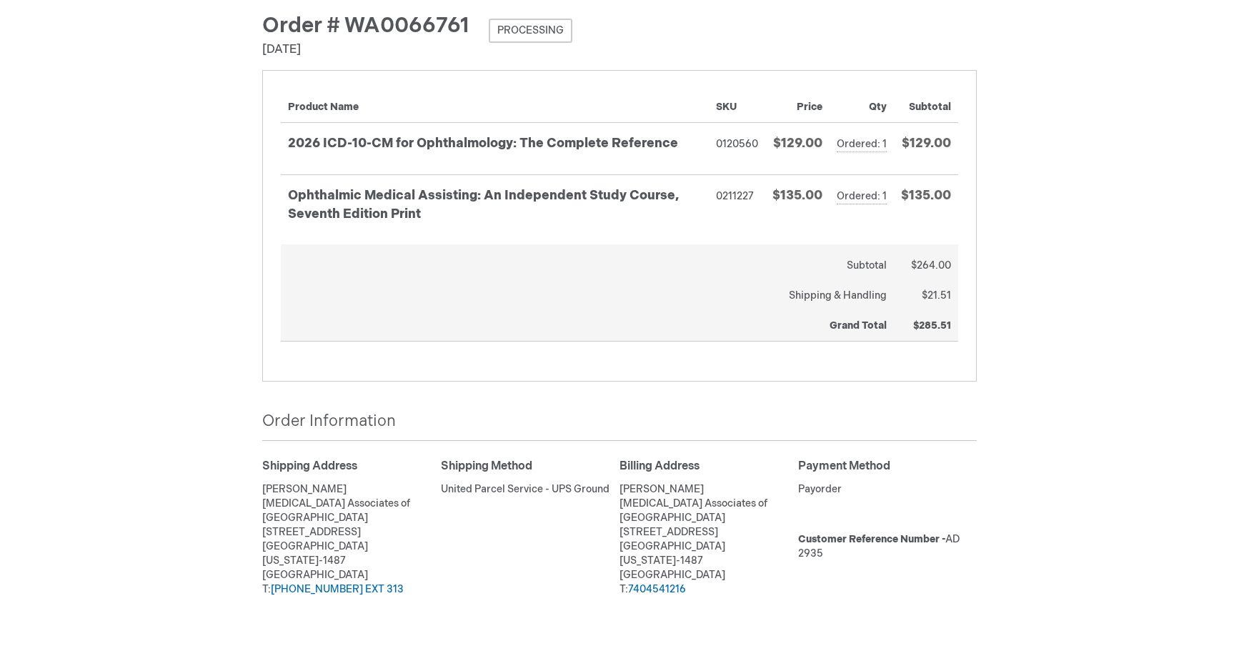
scroll to position [71, 0]
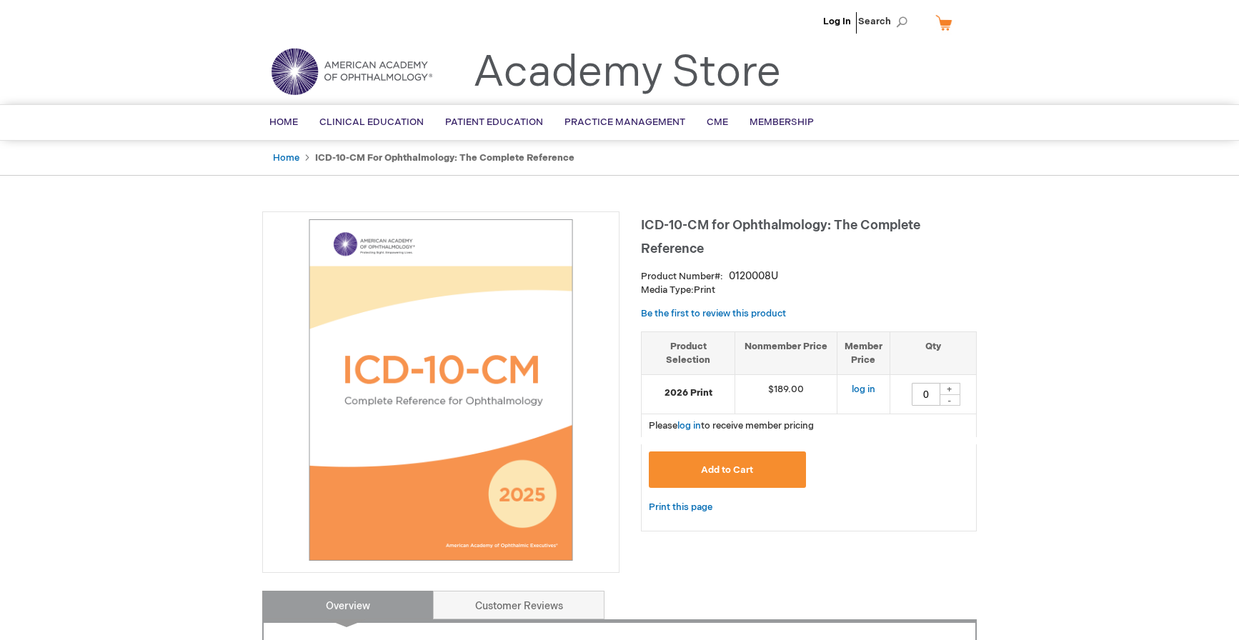
type input "0"
